Goal: Information Seeking & Learning: Find specific fact

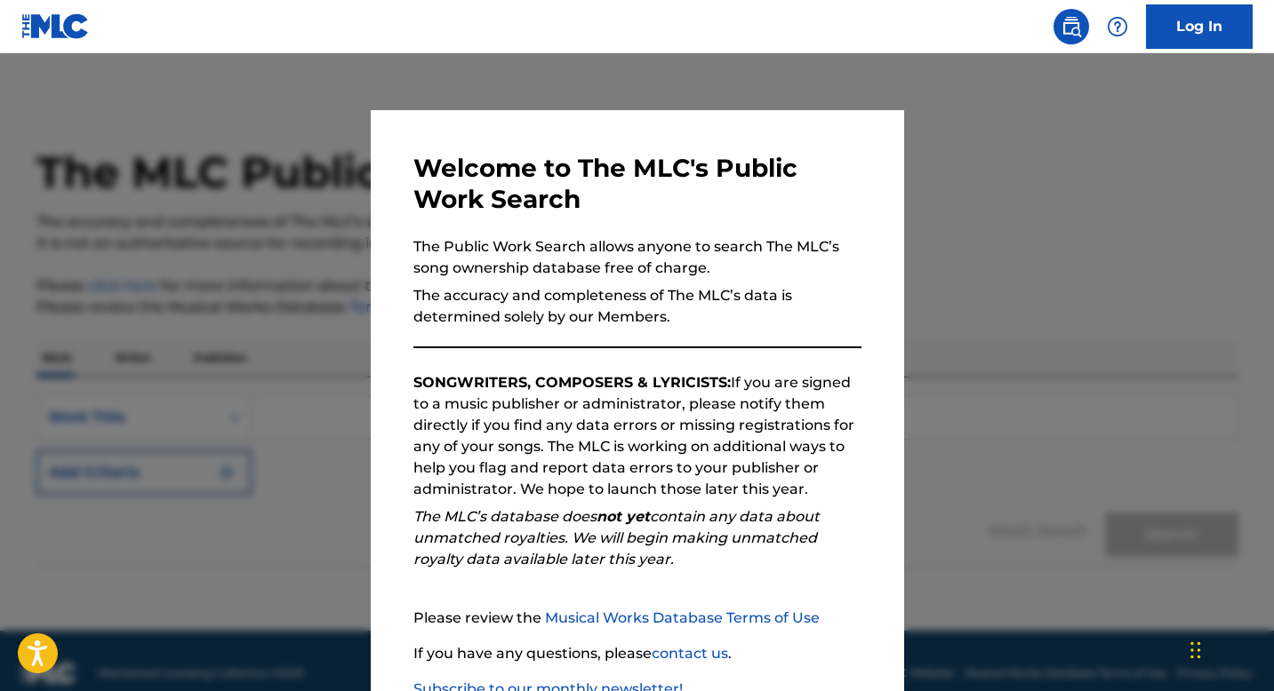
scroll to position [25, 0]
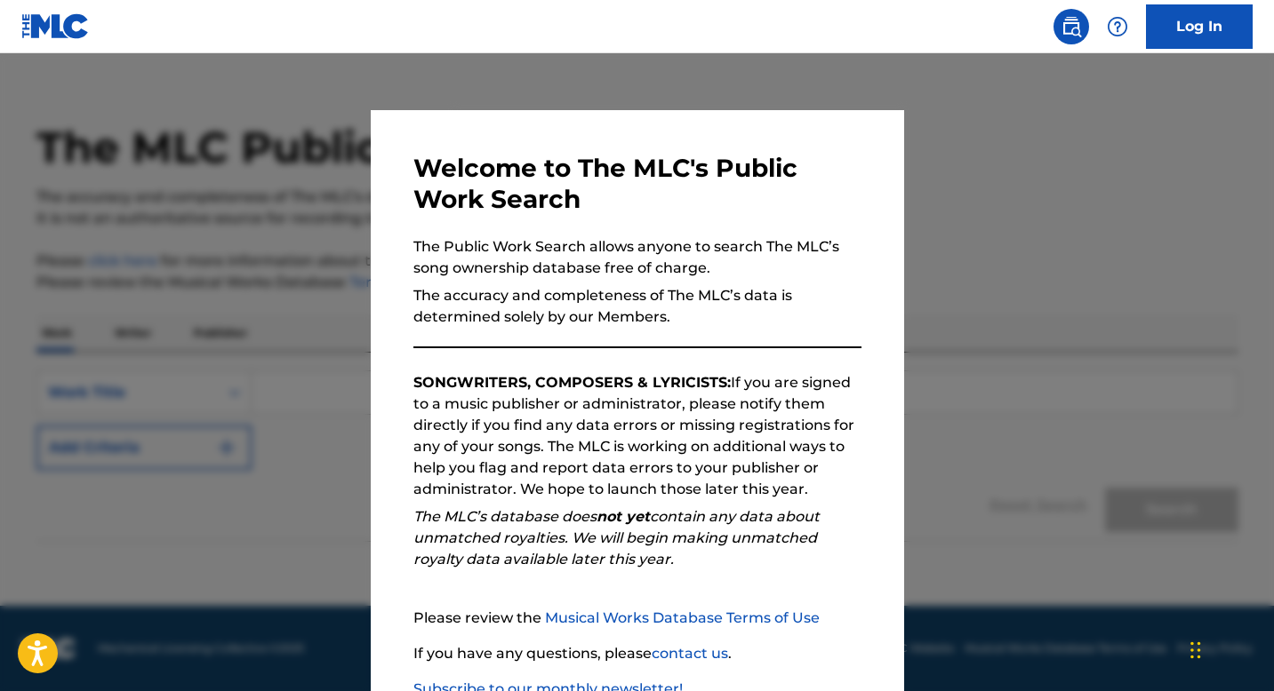
click at [1213, 169] on div at bounding box center [637, 398] width 1274 height 691
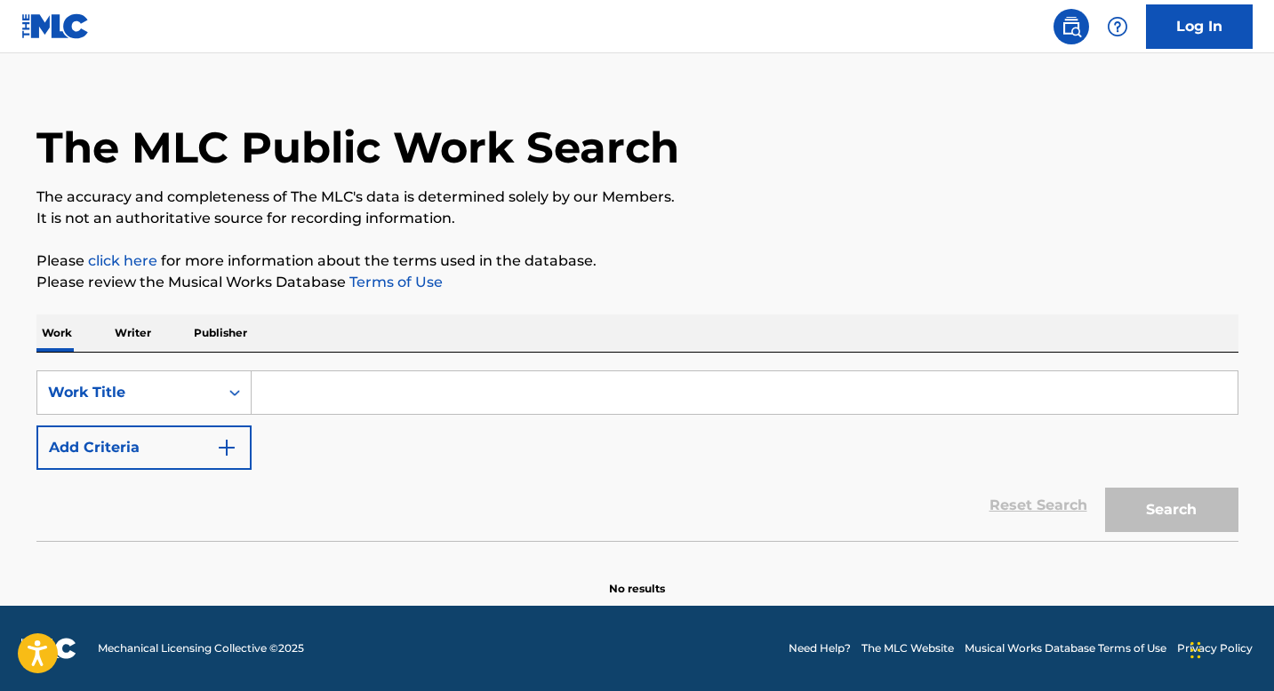
click at [929, 393] on input "Search Form" at bounding box center [745, 392] width 986 height 43
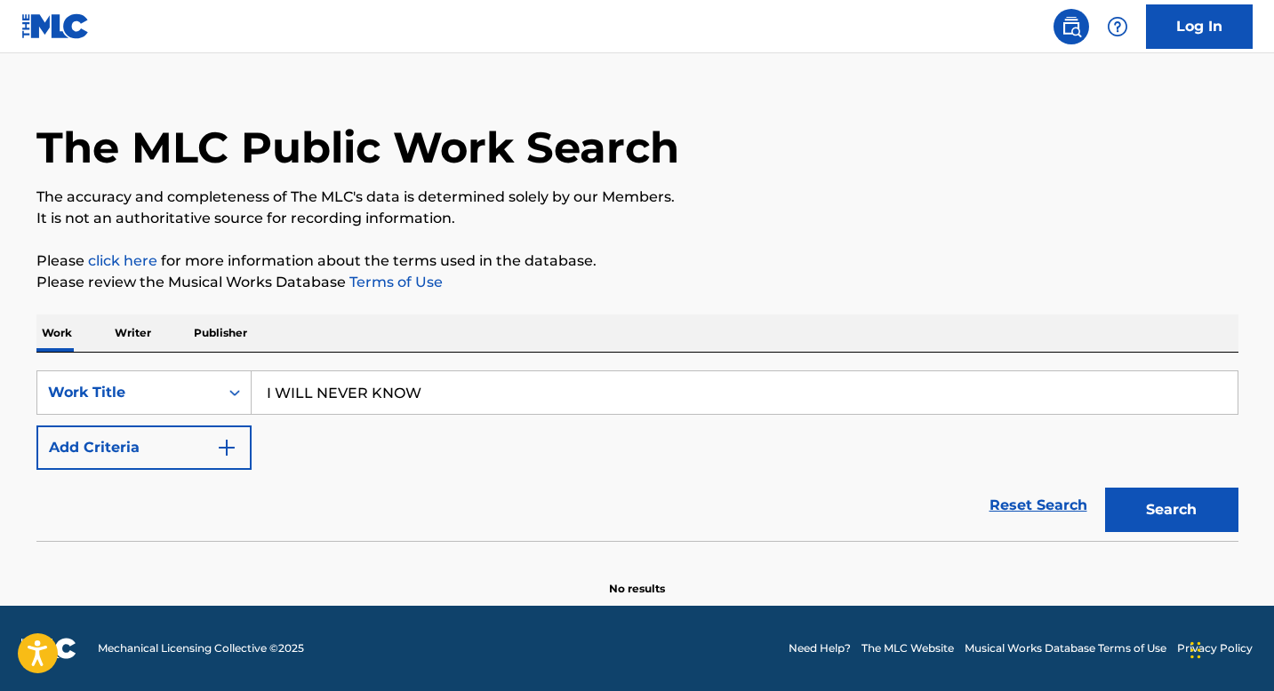
type input "I WILL NEVER KNOW"
click at [1105, 488] on button "Search" at bounding box center [1171, 510] width 133 height 44
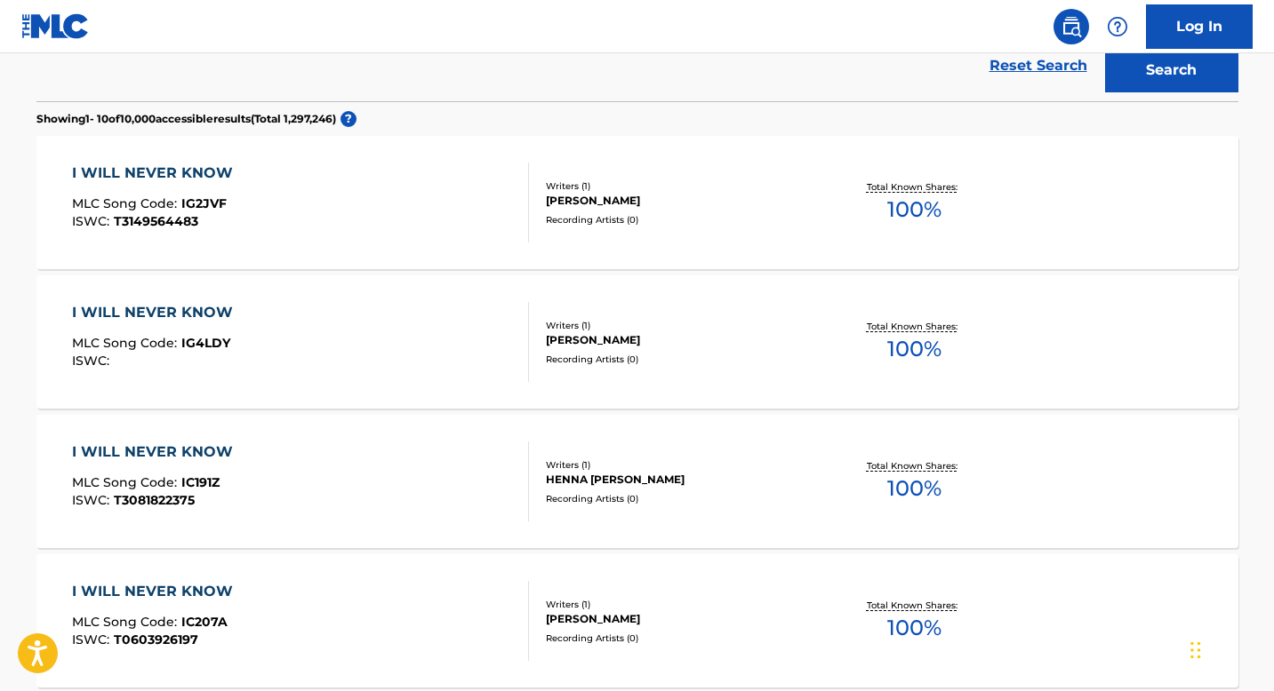
scroll to position [0, 0]
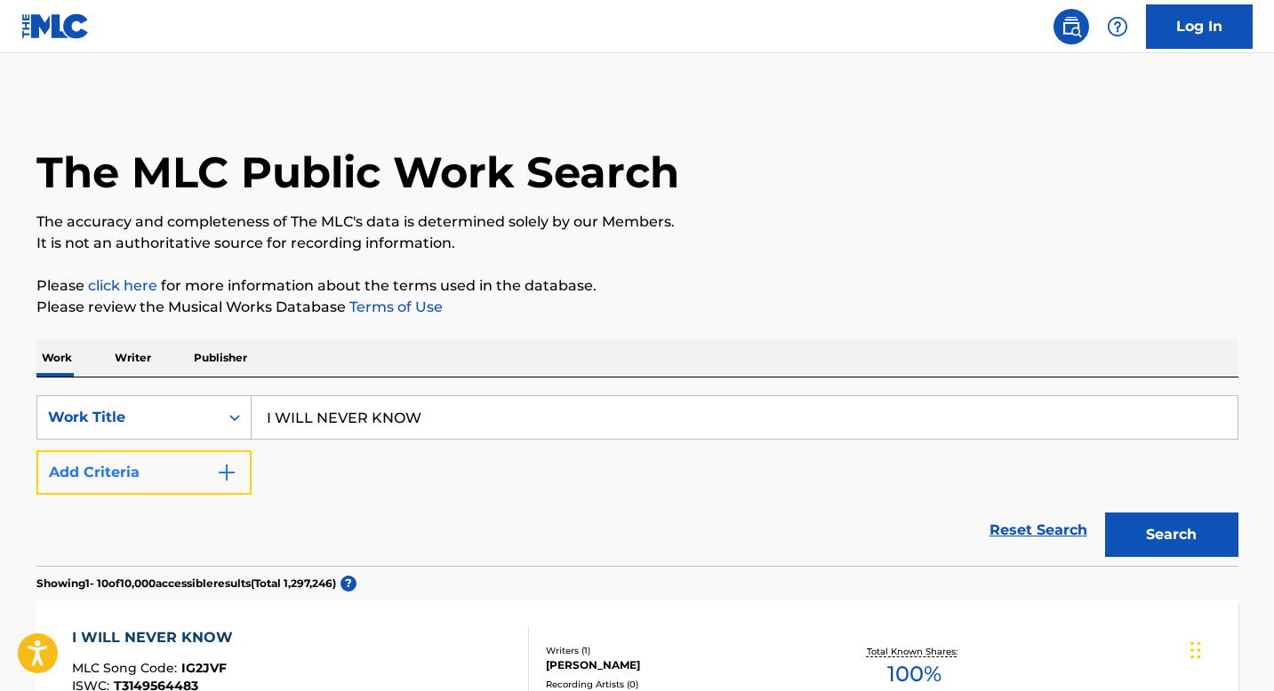
click at [195, 476] on button "Add Criteria" at bounding box center [143, 473] width 215 height 44
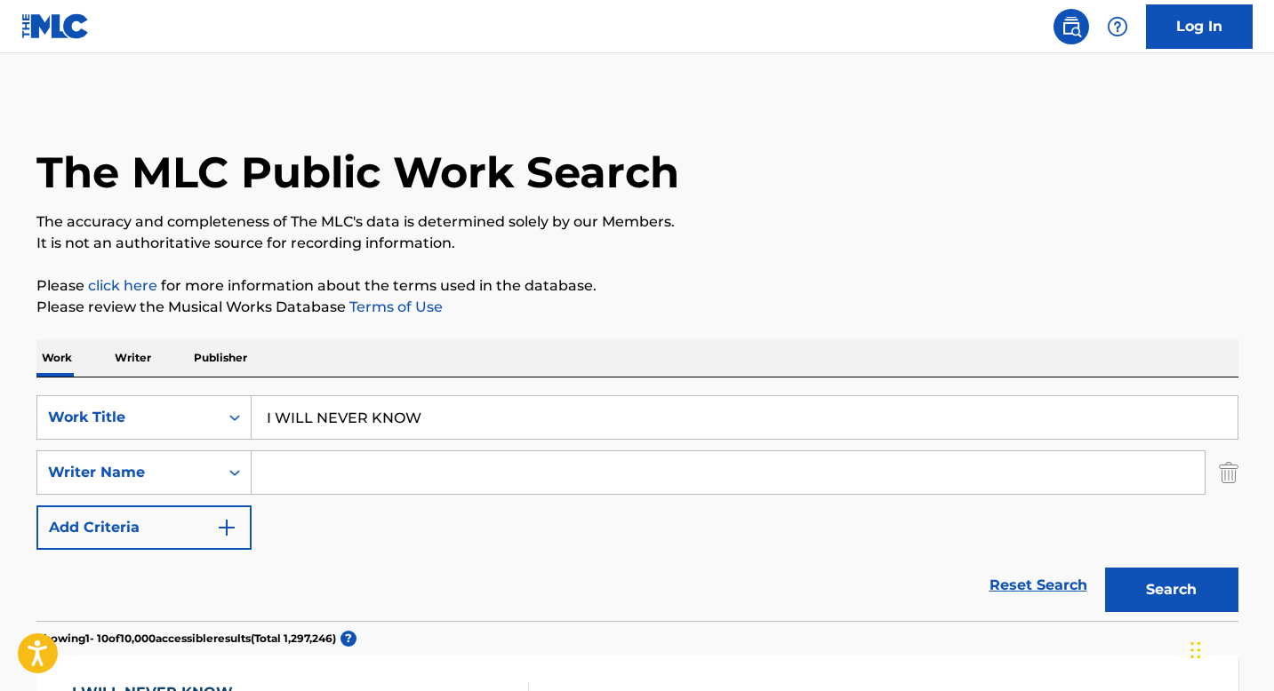
click at [413, 488] on input "Search Form" at bounding box center [728, 472] width 953 height 43
type input "R"
type input "[PERSON_NAME]"
click at [1105, 568] on button "Search" at bounding box center [1171, 590] width 133 height 44
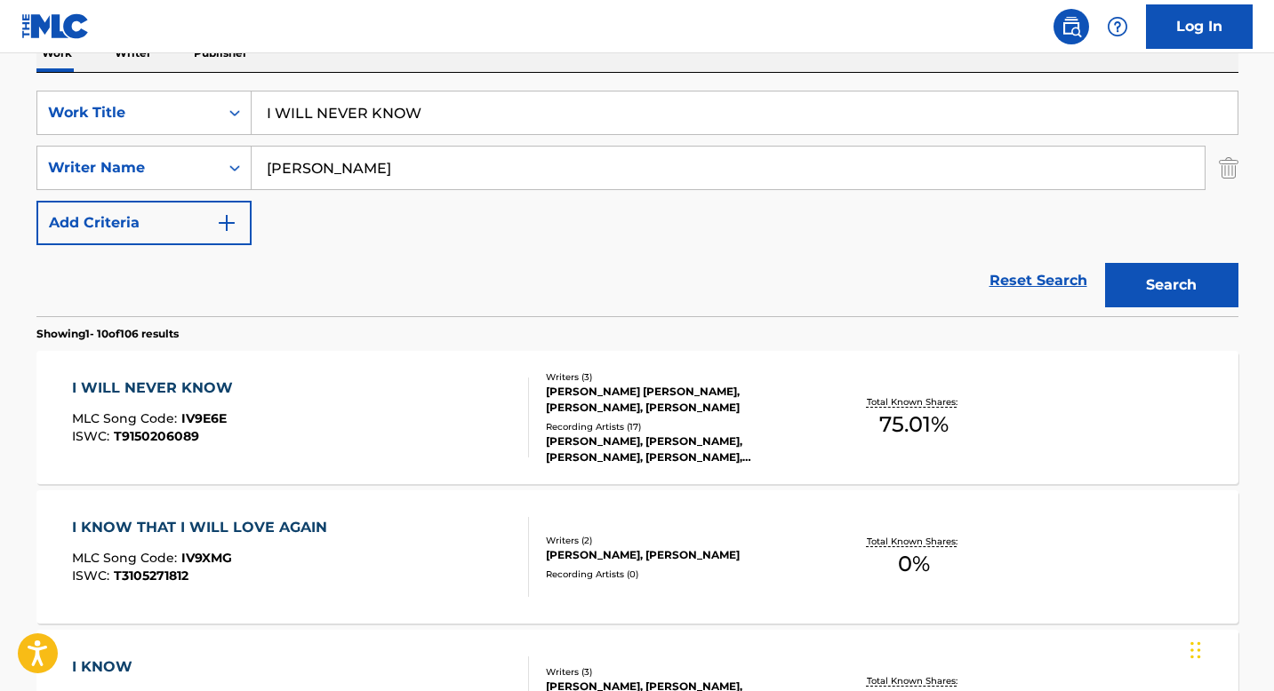
scroll to position [340, 0]
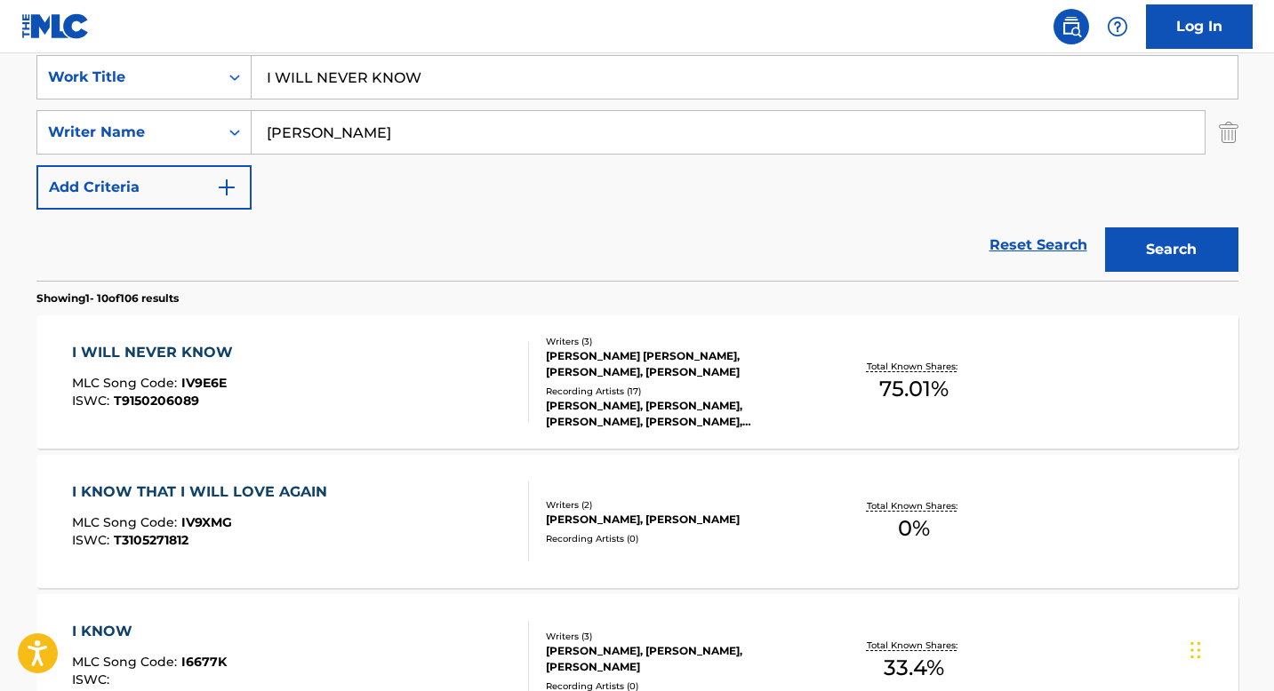
click at [596, 374] on div "[PERSON_NAME] [PERSON_NAME], [PERSON_NAME], [PERSON_NAME]" at bounding box center [680, 364] width 268 height 32
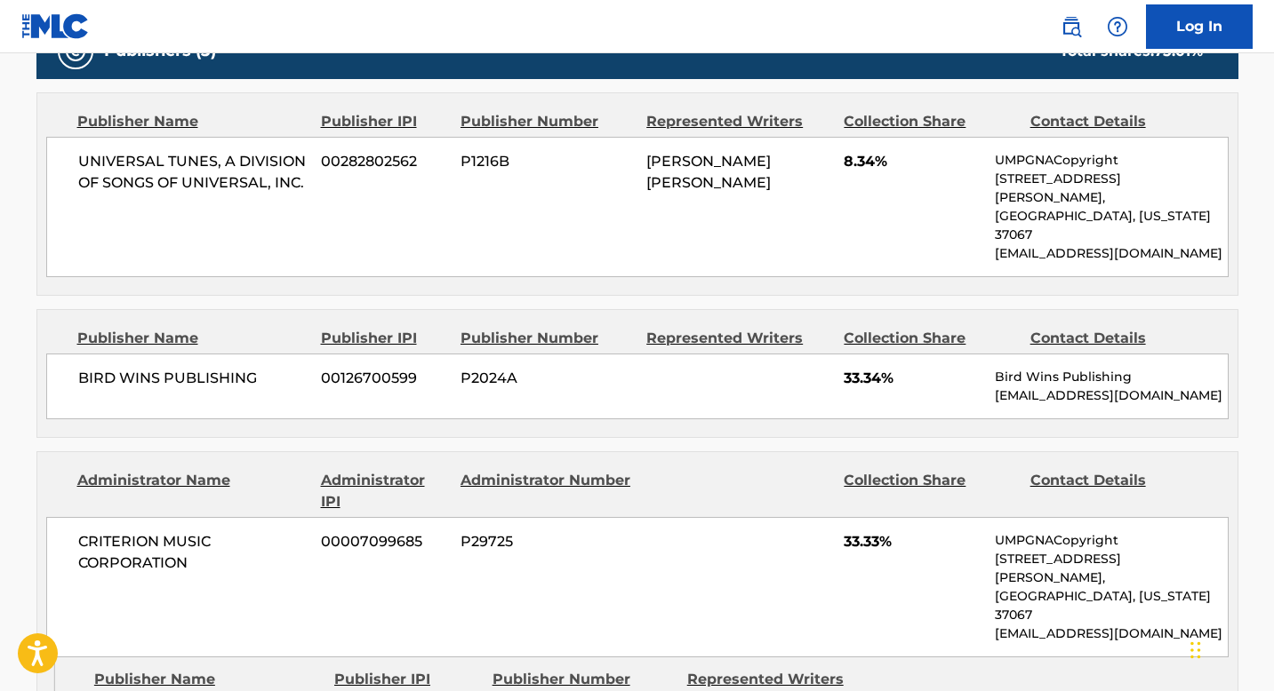
scroll to position [858, 0]
